Goal: Information Seeking & Learning: Learn about a topic

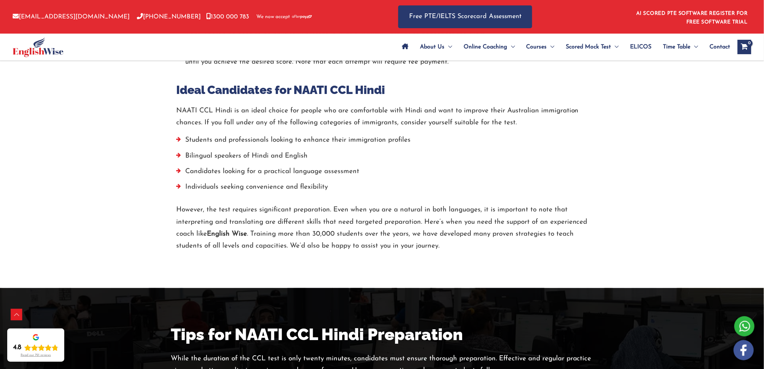
scroll to position [1364, 0]
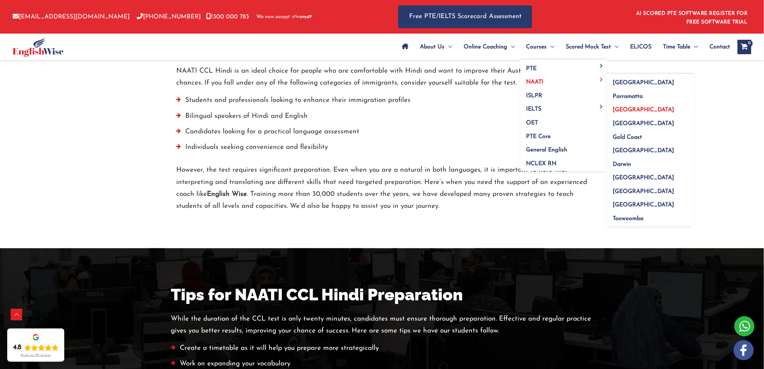
click at [622, 108] on span "[GEOGRAPHIC_DATA]" at bounding box center [643, 110] width 61 height 6
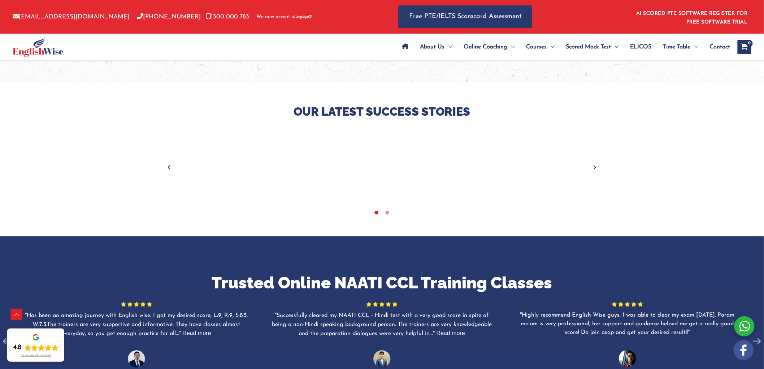
scroll to position [883, 0]
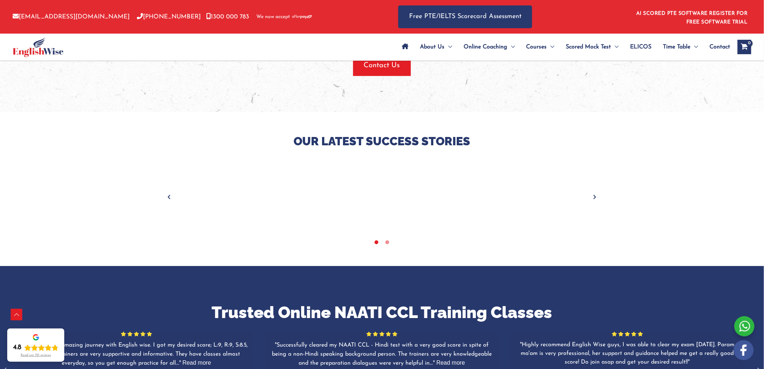
click at [590, 195] on div "tracker" at bounding box center [593, 196] width 1690 height 73
click at [592, 194] on icon "Next" at bounding box center [595, 196] width 7 height 7
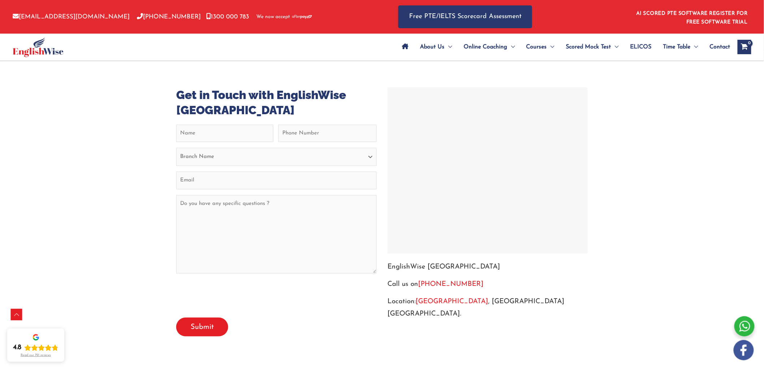
scroll to position [2368, 0]
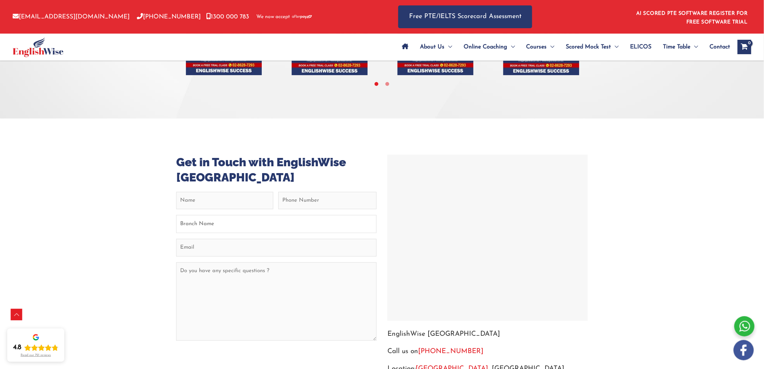
click at [272, 219] on select "Branch Name Sydney Parramatta Melbourne Brisbane Gold Coast Perth Darwin Adelai…" at bounding box center [276, 224] width 200 height 18
select select "[GEOGRAPHIC_DATA]"
click at [176, 215] on select "Branch Name Sydney Parramatta Melbourne Brisbane Gold Coast Perth Darwin Adelai…" at bounding box center [276, 224] width 200 height 18
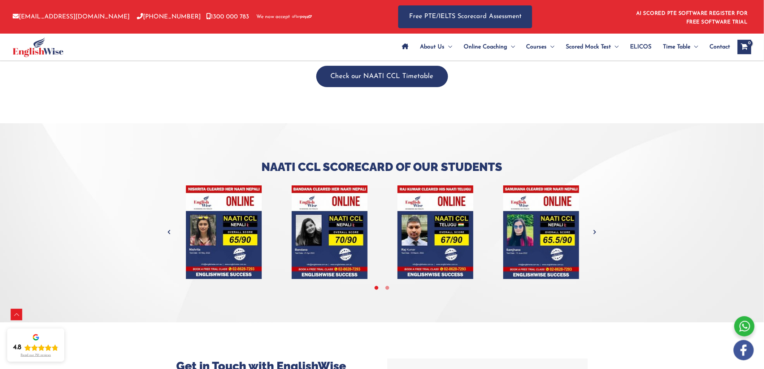
scroll to position [2127, 0]
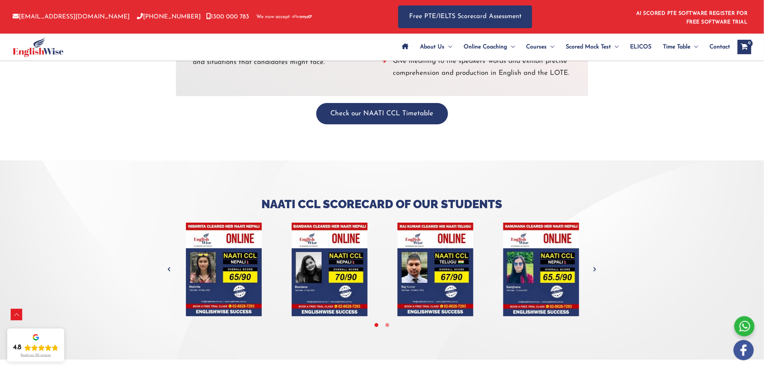
click at [595, 268] on icon "Next" at bounding box center [595, 268] width 7 height 7
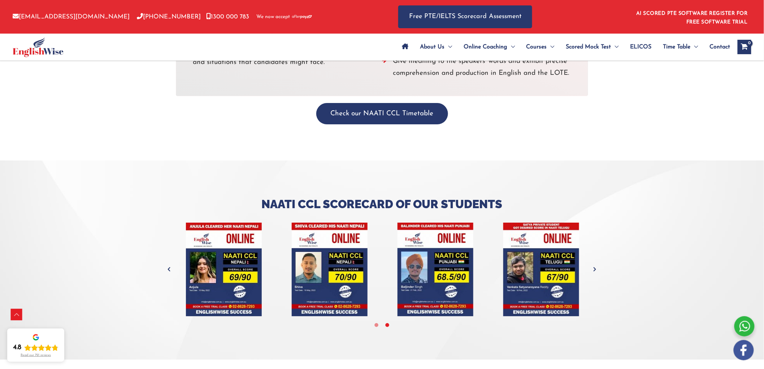
click at [595, 268] on icon "Next" at bounding box center [595, 268] width 7 height 7
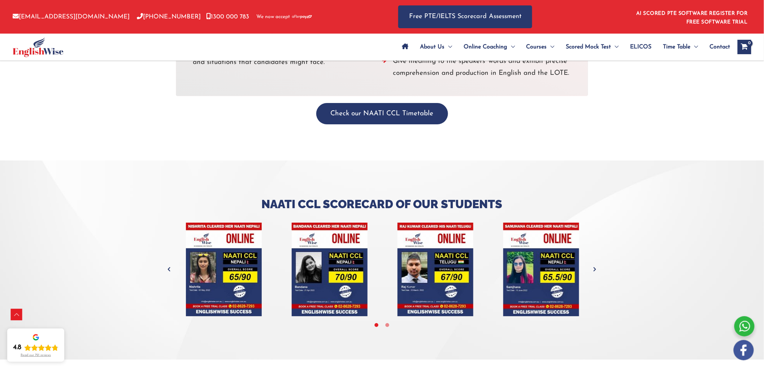
click at [595, 268] on icon "Next" at bounding box center [595, 268] width 7 height 7
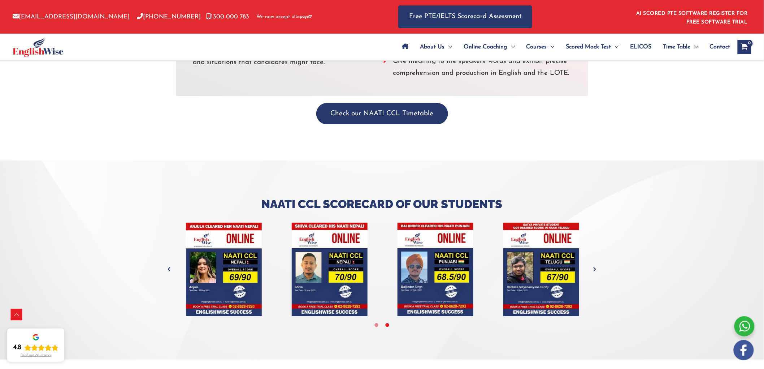
click at [595, 268] on icon "Next" at bounding box center [595, 268] width 7 height 7
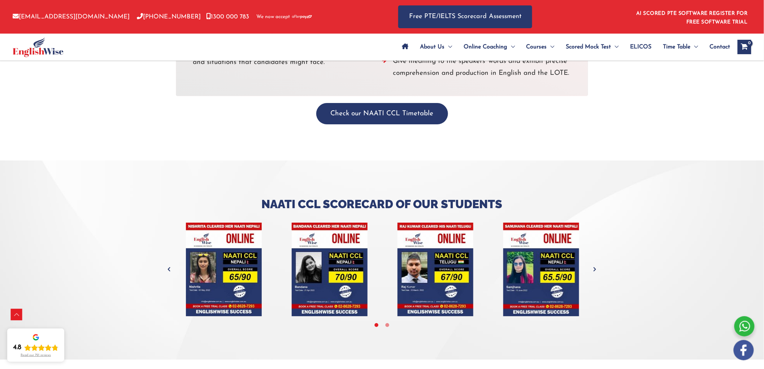
click at [595, 268] on icon "Next" at bounding box center [595, 268] width 7 height 7
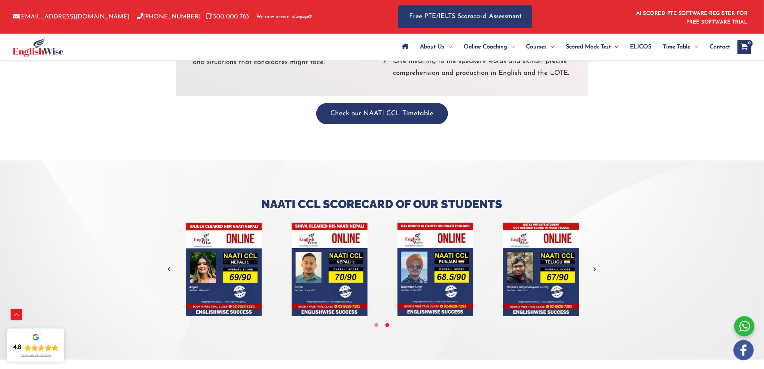
click at [595, 268] on icon "Next" at bounding box center [595, 268] width 7 height 7
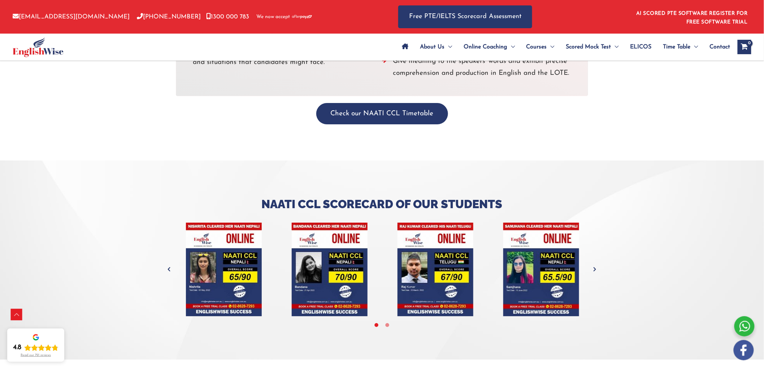
click at [595, 268] on icon "Next" at bounding box center [595, 268] width 7 height 7
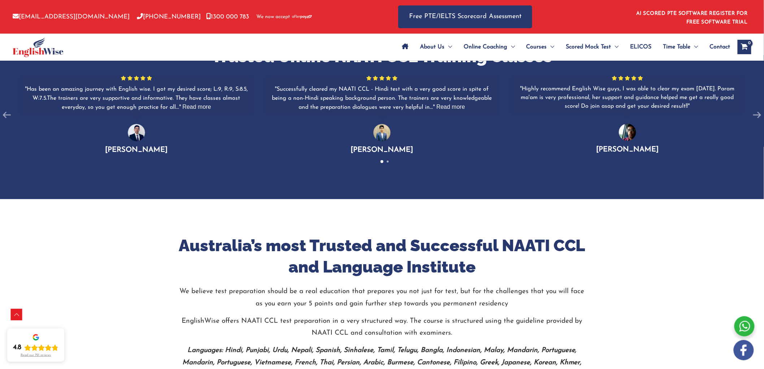
scroll to position [1084, 0]
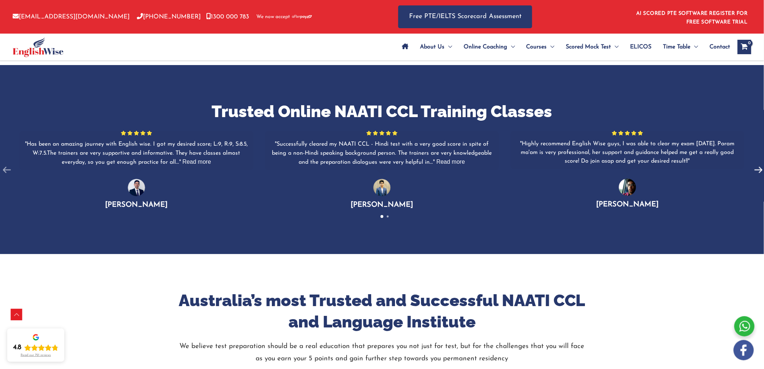
click at [752, 165] on icon at bounding box center [759, 170] width 14 height 14
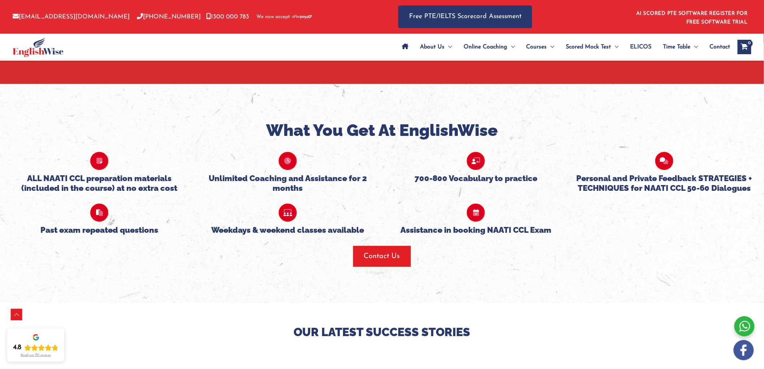
scroll to position [642, 0]
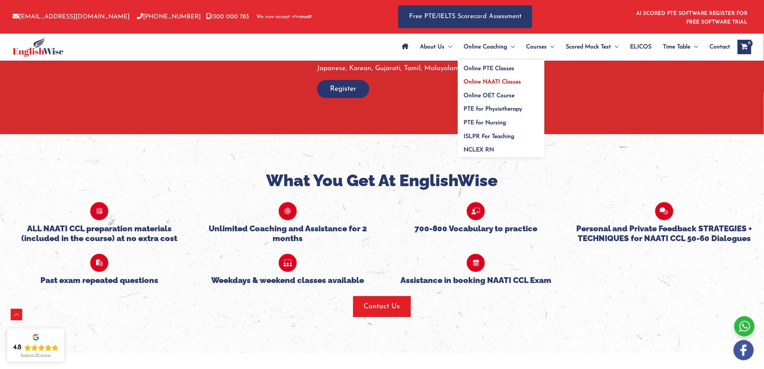
click at [497, 80] on span "Online NAATI Classes" at bounding box center [492, 82] width 57 height 6
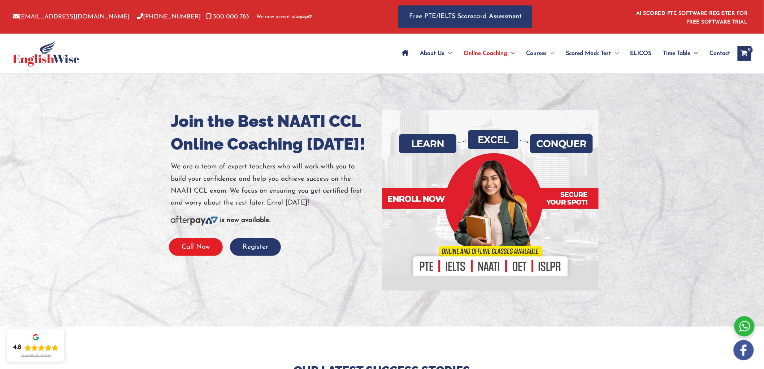
click at [189, 239] on button "Call Now" at bounding box center [196, 247] width 54 height 18
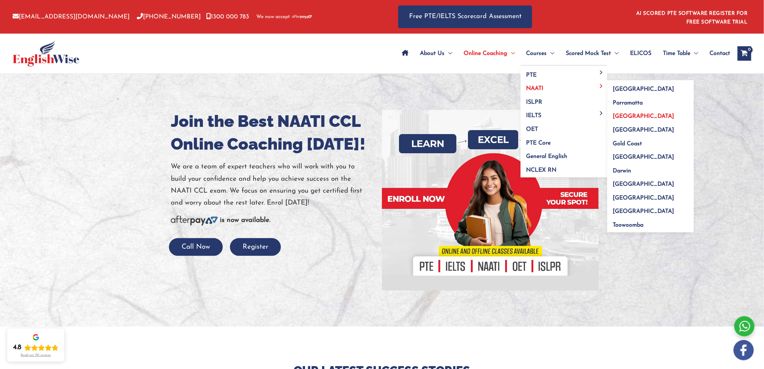
click at [618, 113] on span "[GEOGRAPHIC_DATA]" at bounding box center [643, 116] width 61 height 6
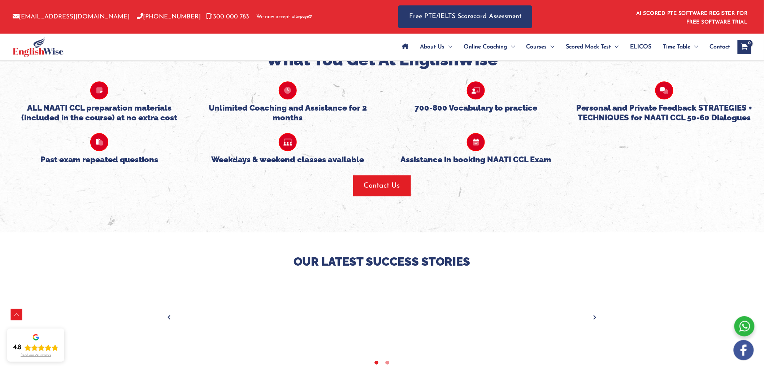
scroll to position [1043, 0]
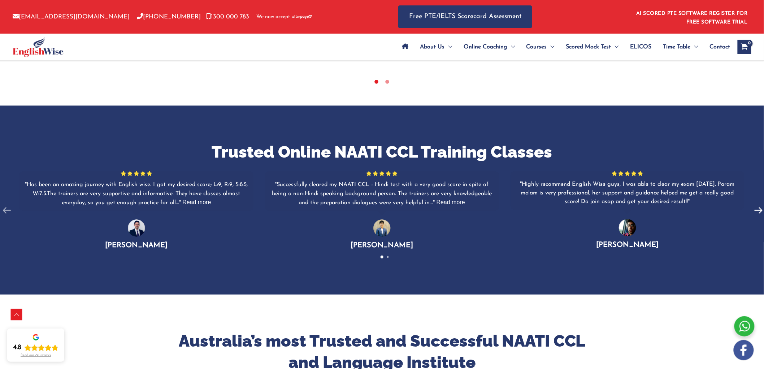
click at [756, 208] on icon at bounding box center [759, 211] width 14 height 14
